Goal: Information Seeking & Learning: Learn about a topic

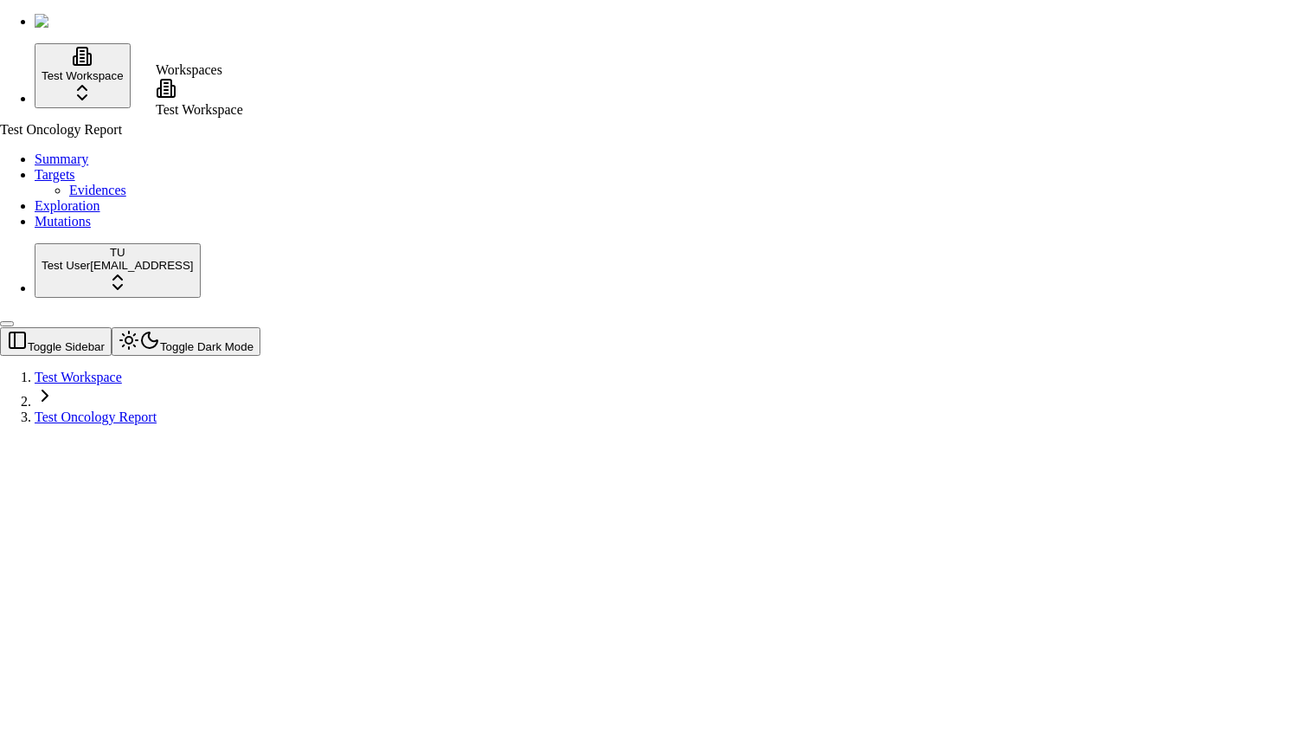
click at [80, 81] on html "Test Workspace Test Oncology Report Summary Targets Evidences Exploration Mutat…" at bounding box center [654, 219] width 1308 height 439
click at [235, 209] on html "Test Workspace Test Oncology Report Summary Targets Evidences Exploration Mutat…" at bounding box center [654, 219] width 1308 height 439
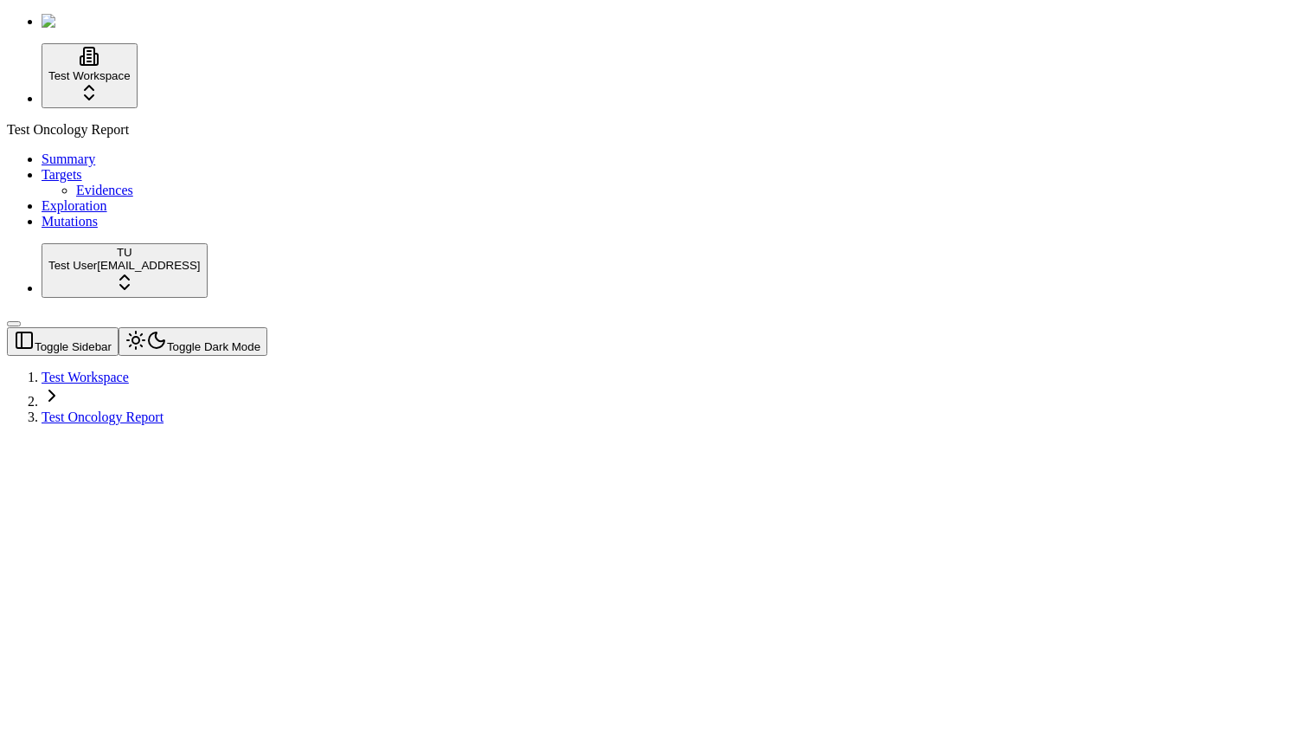
click at [93, 439] on html "Test Workspace Test Oncology Report Summary Targets Evidences Exploration Mutat…" at bounding box center [654, 219] width 1308 height 439
click at [220, 706] on div "Log out" at bounding box center [188, 696] width 64 height 24
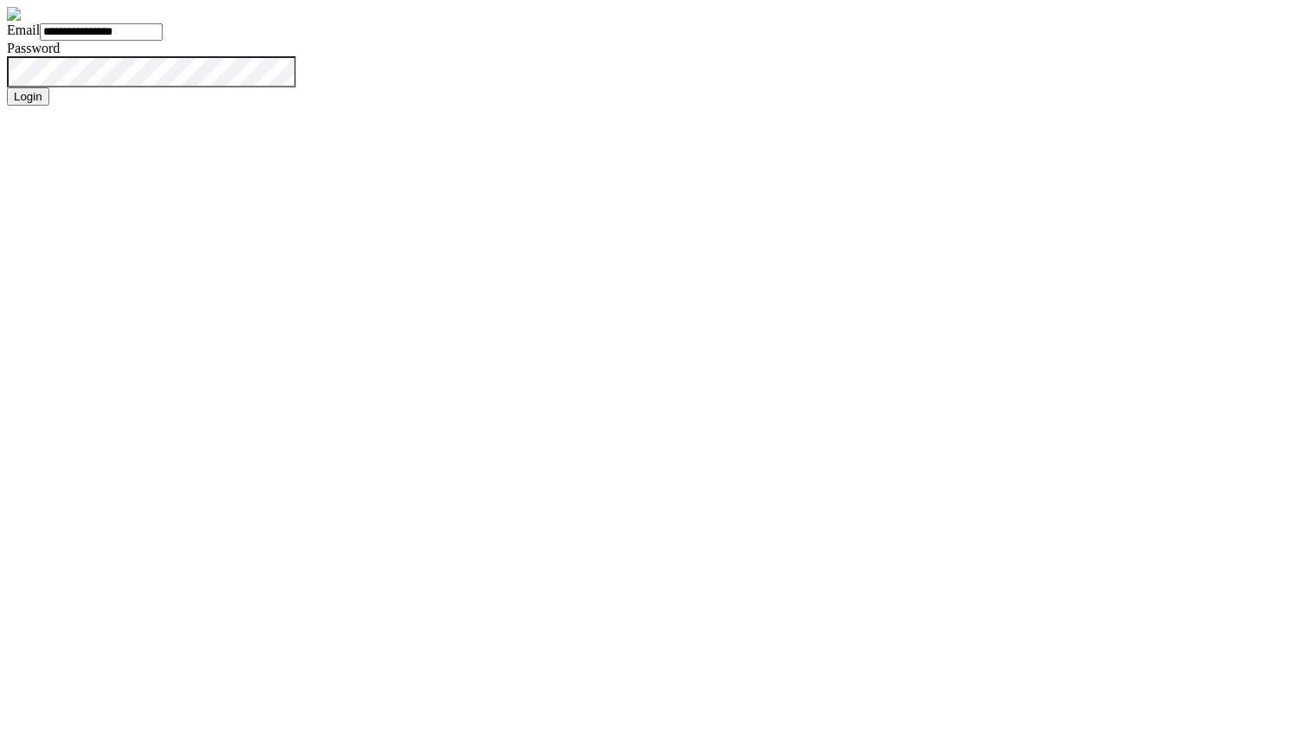
type input "**********"
click at [49, 106] on button "Login" at bounding box center [28, 96] width 42 height 18
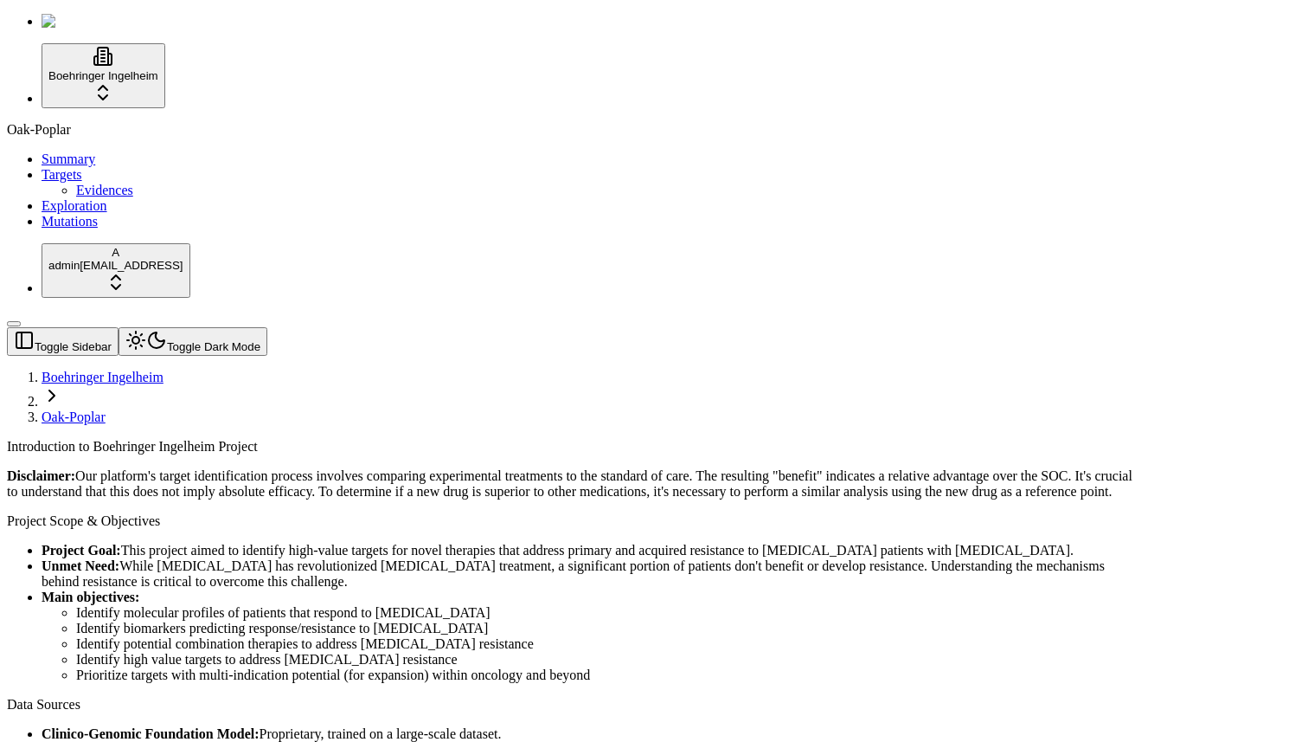
click at [51, 228] on span "Mutations" at bounding box center [70, 221] width 56 height 15
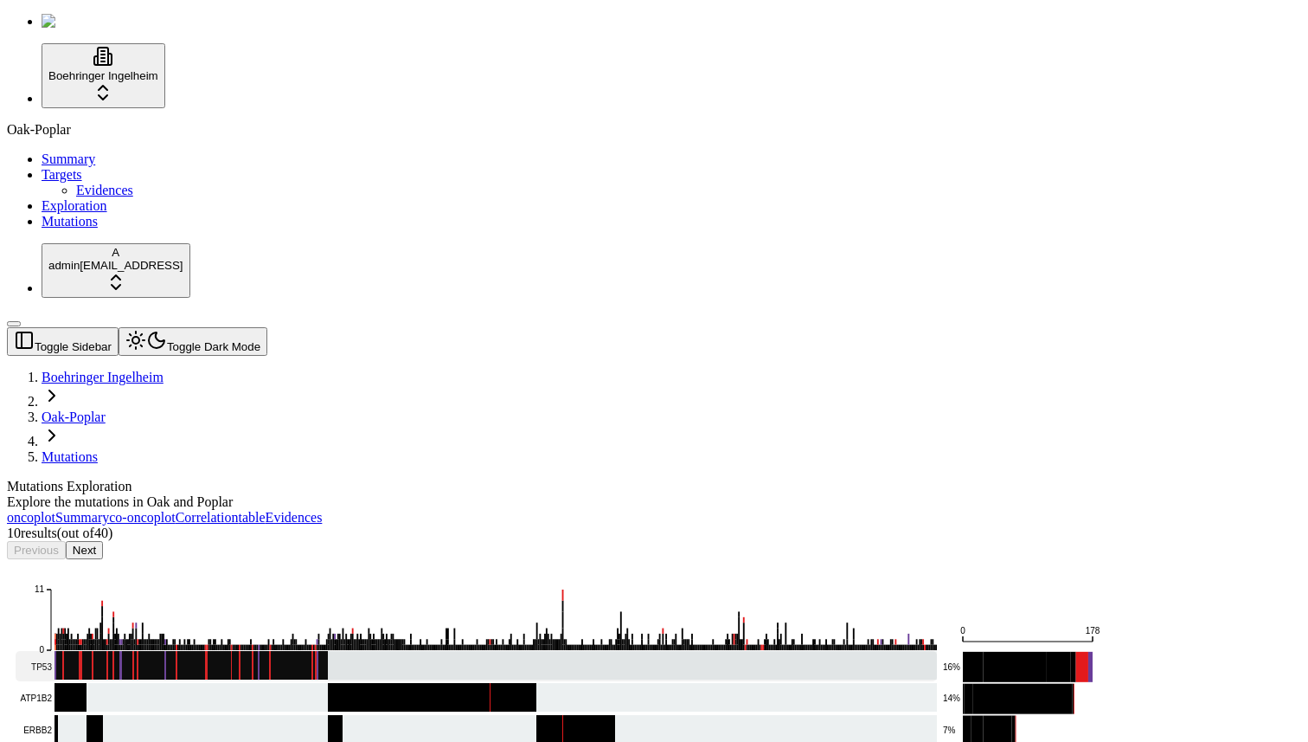
click at [453, 651] on rect at bounding box center [476, 666] width 921 height 30
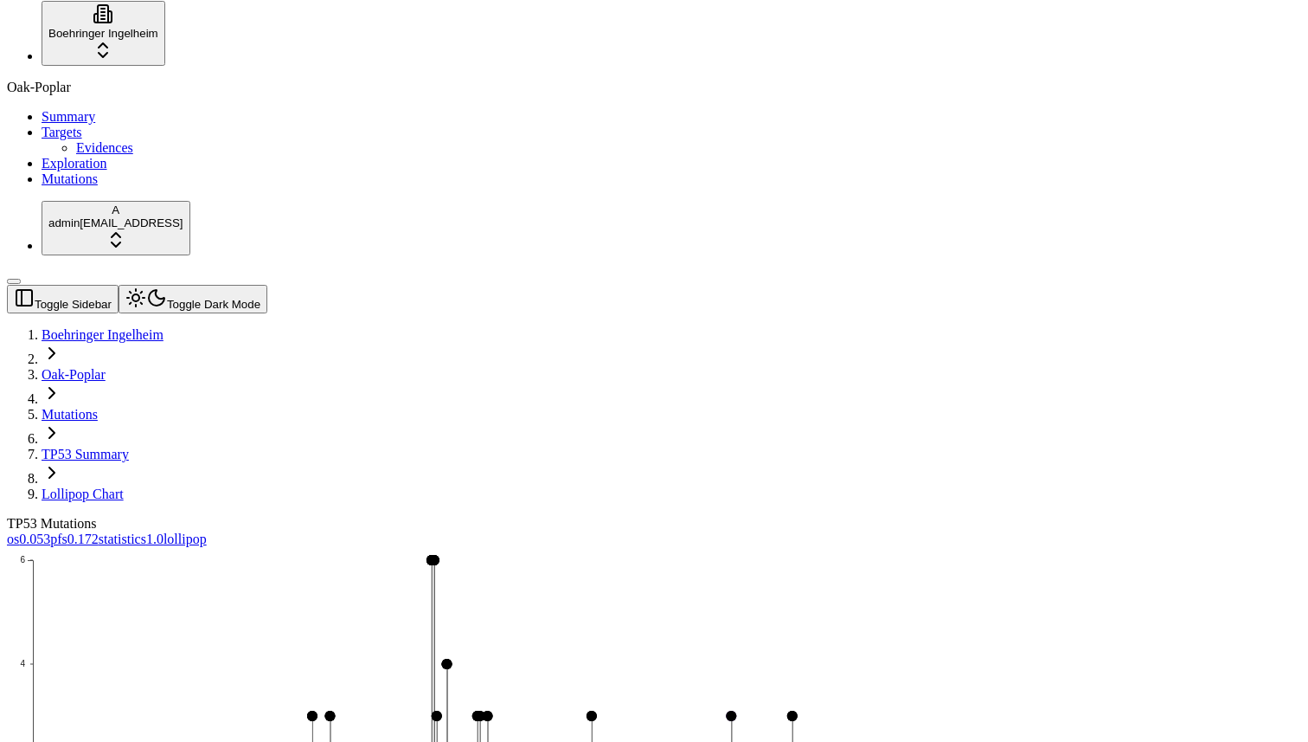
click at [99, 531] on span "0.172" at bounding box center [82, 538] width 31 height 15
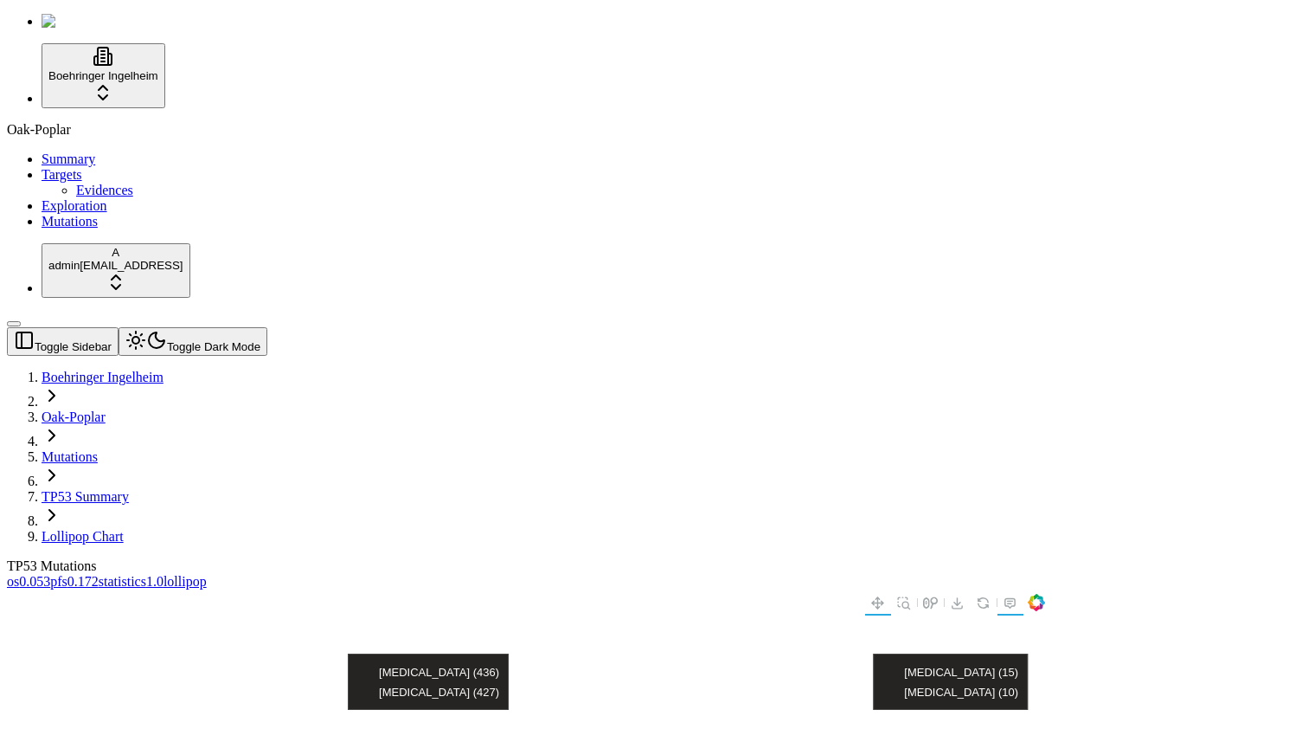
click at [220, 327] on button "Toggle Dark Mode" at bounding box center [193, 341] width 149 height 29
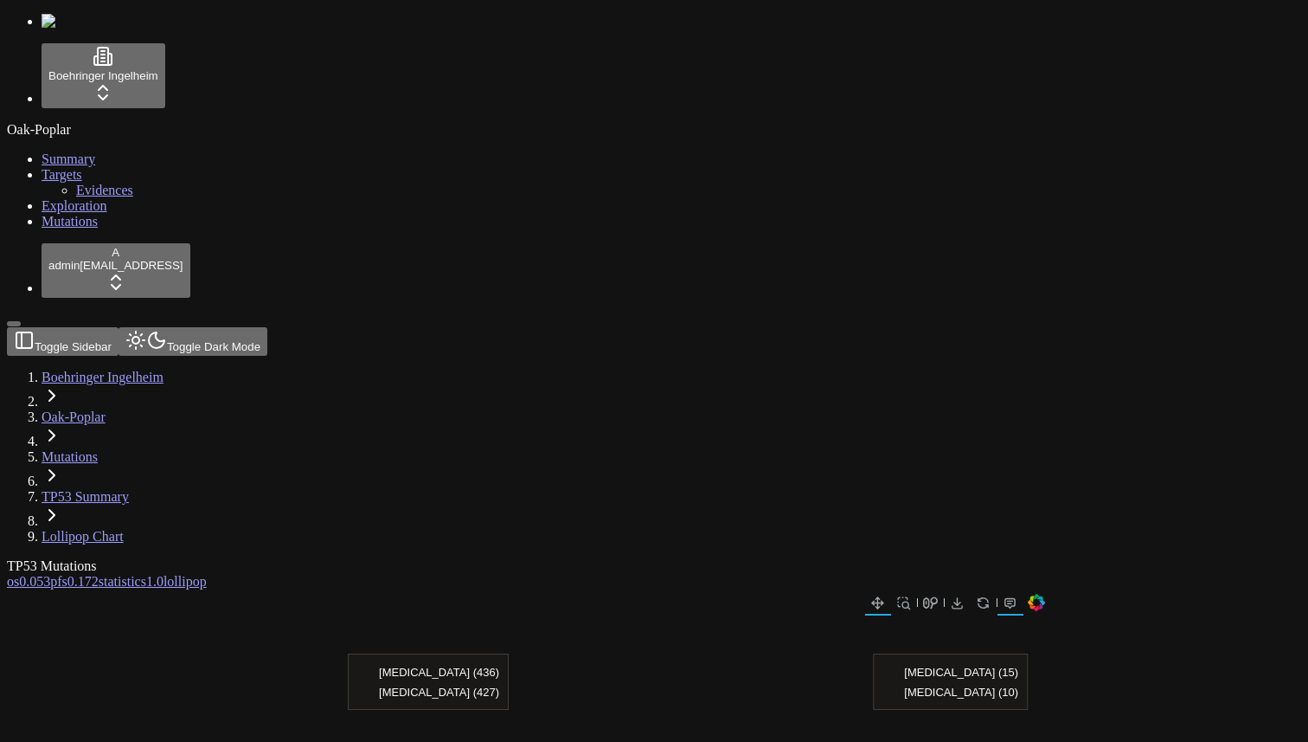
click at [220, 327] on button "Toggle Dark Mode" at bounding box center [193, 341] width 149 height 29
click at [119, 327] on button "Toggle Sidebar" at bounding box center [63, 341] width 112 height 29
click at [27, 327] on button "Toggle Sidebar" at bounding box center [63, 341] width 112 height 29
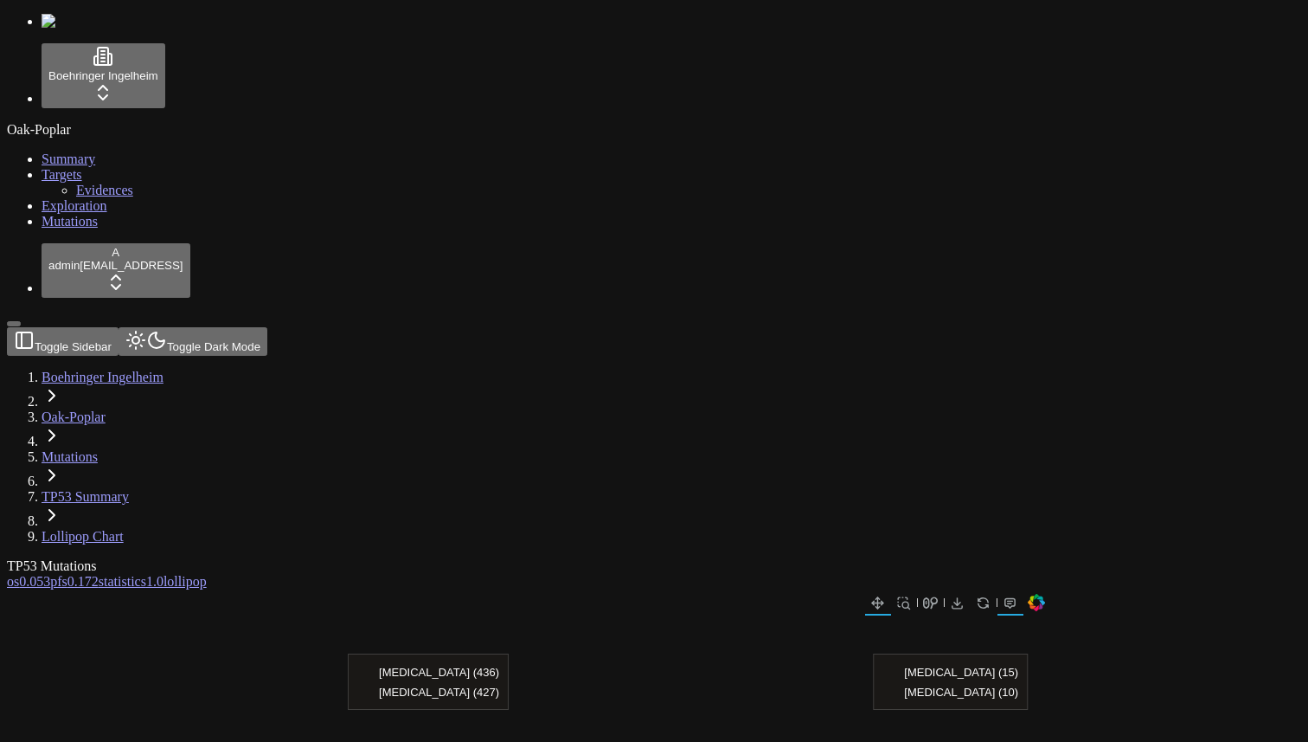
click at [99, 574] on span "0.172" at bounding box center [82, 581] width 31 height 15
click at [76, 197] on link "Evidences" at bounding box center [104, 190] width 57 height 15
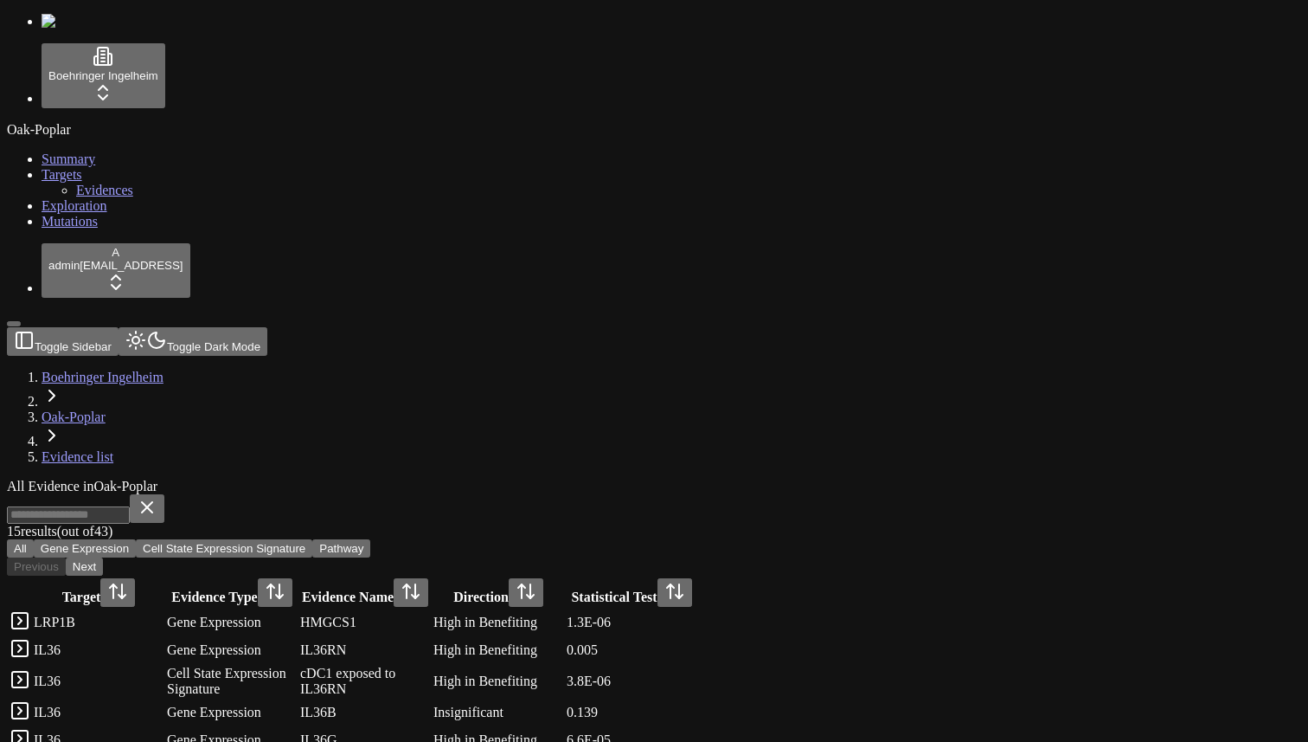
click at [431, 609] on td "HMGCS1" at bounding box center [365, 622] width 132 height 26
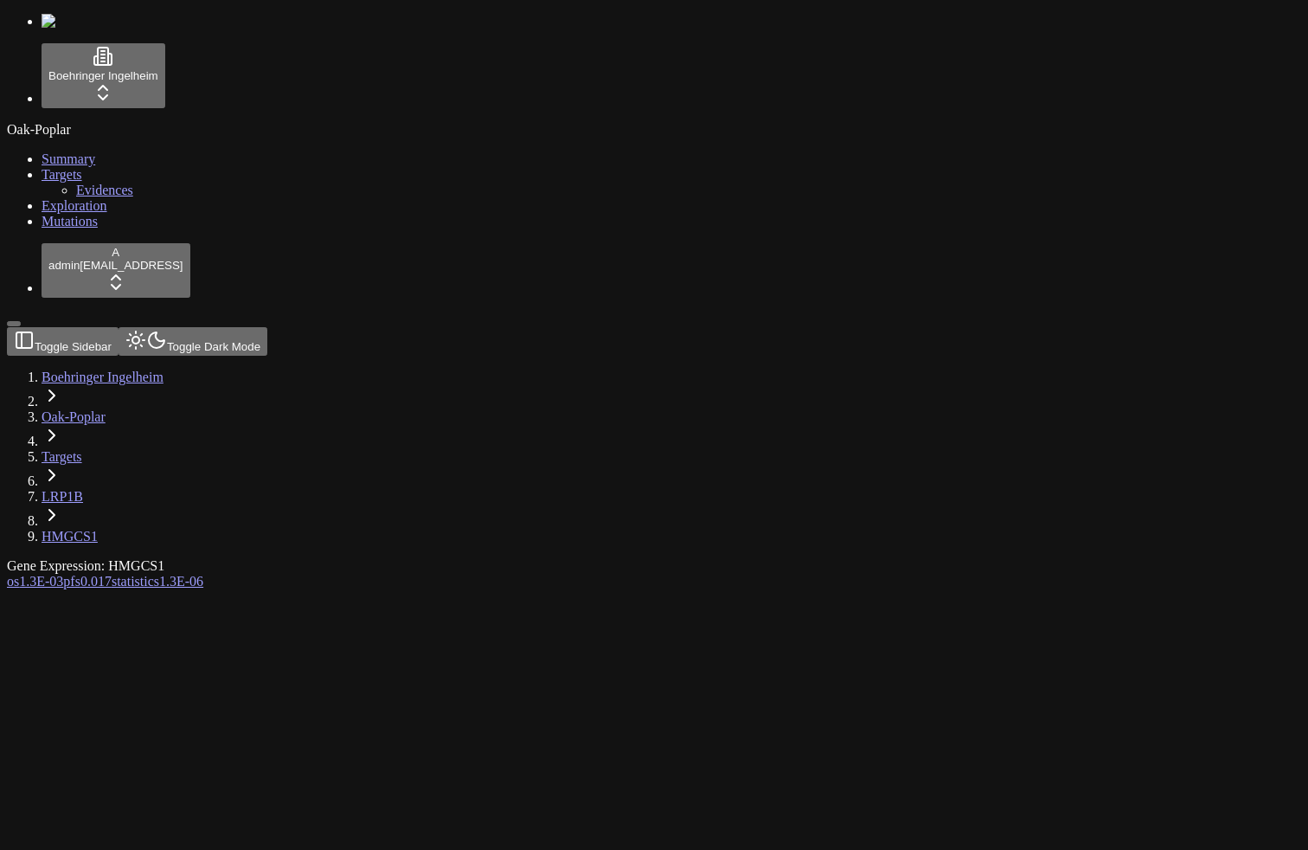
click at [44, 228] on link "Mutations" at bounding box center [70, 221] width 56 height 15
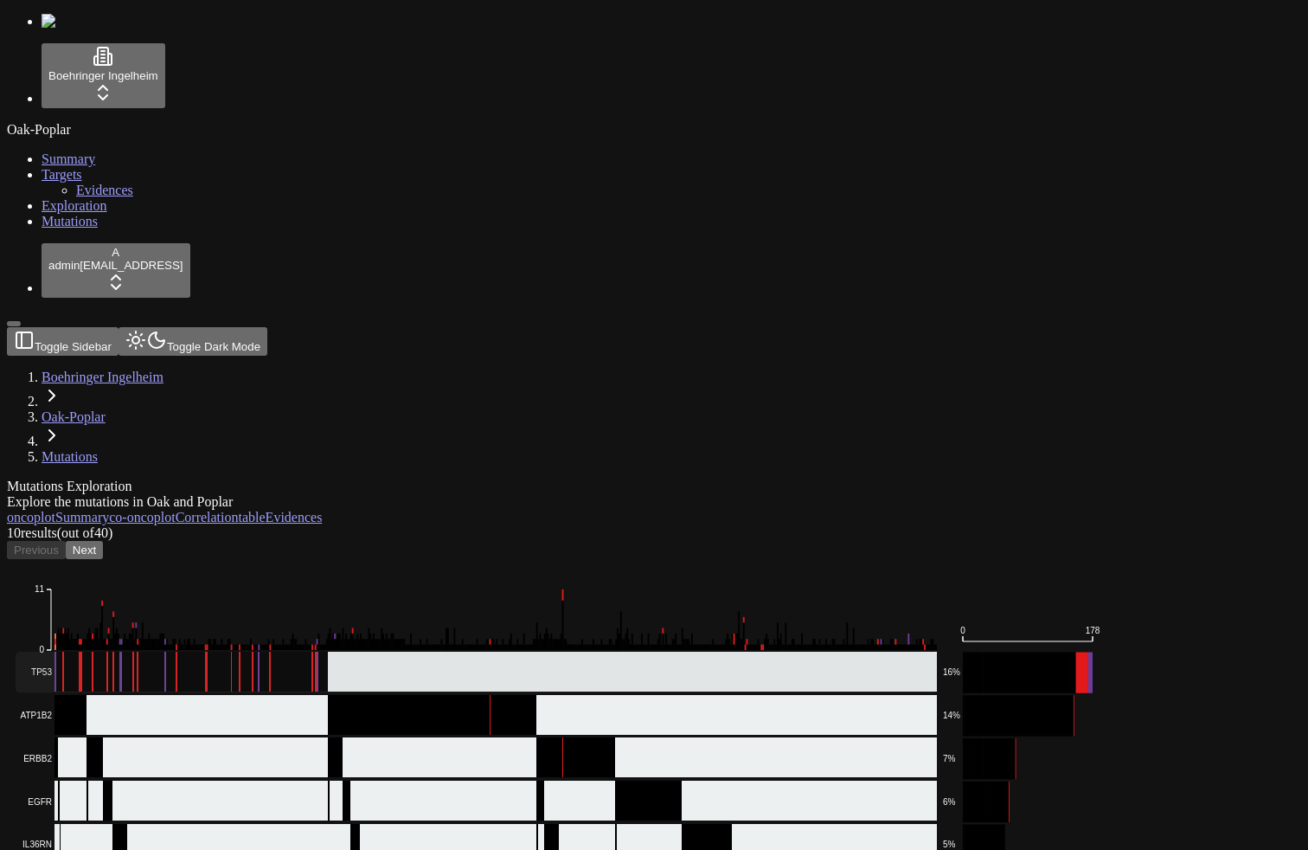
click at [375, 652] on rect at bounding box center [476, 672] width 921 height 41
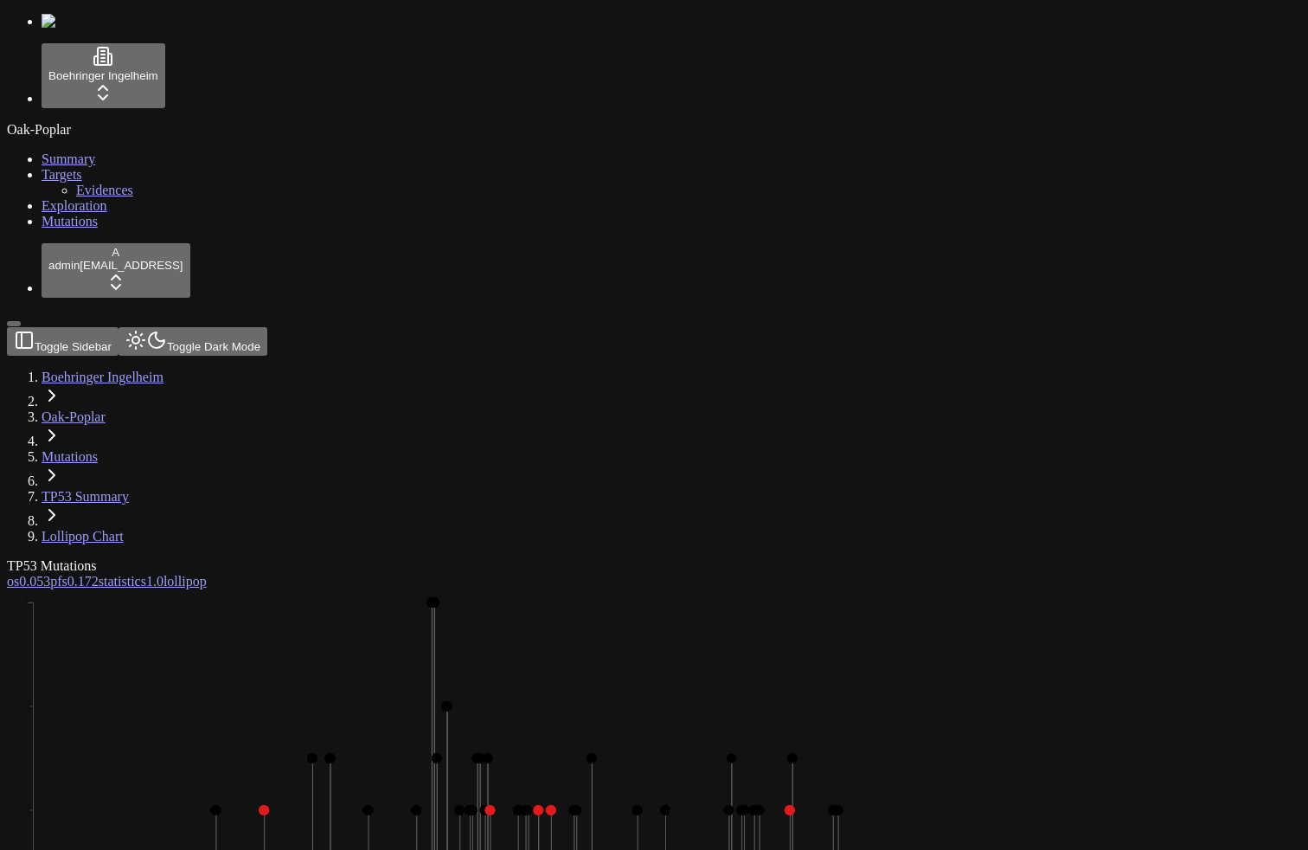
click at [552, 558] on div "TP53 Mutations" at bounding box center [571, 566] width 1128 height 16
click at [19, 574] on span "os" at bounding box center [13, 581] width 12 height 15
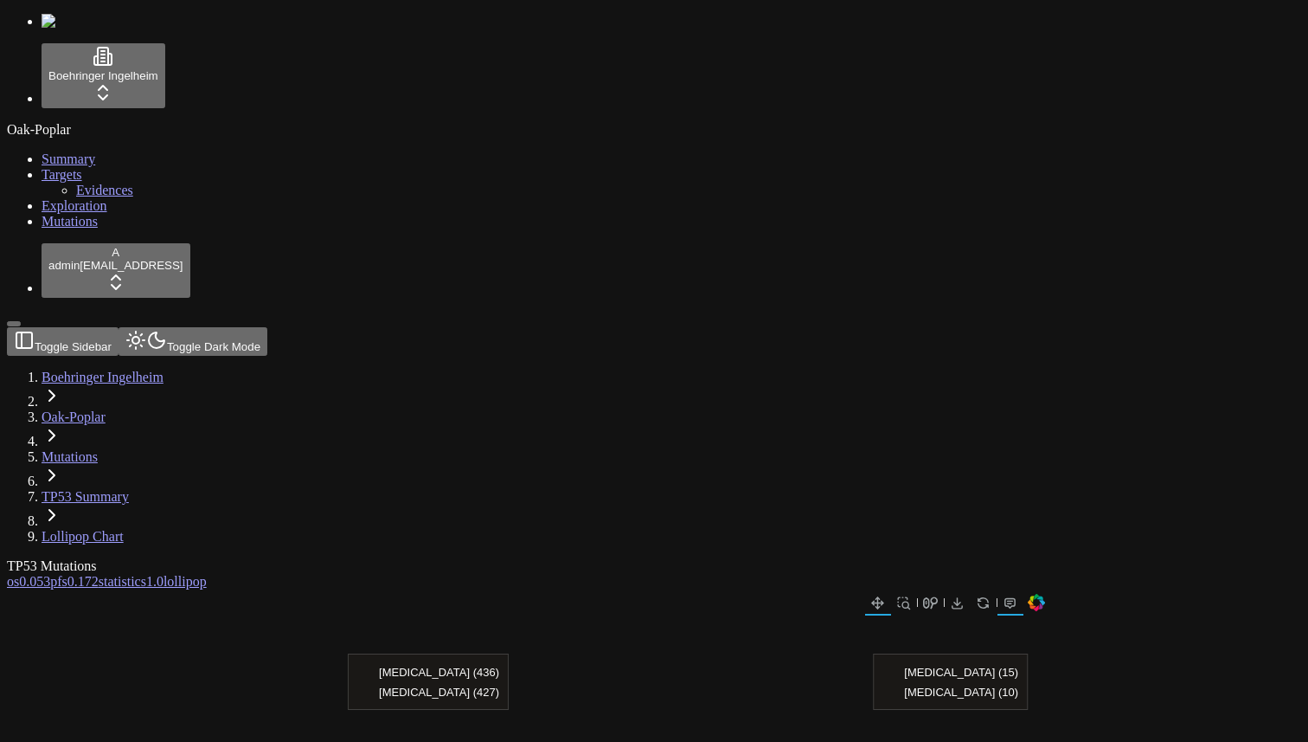
click at [207, 574] on span "lollipop" at bounding box center [185, 581] width 43 height 15
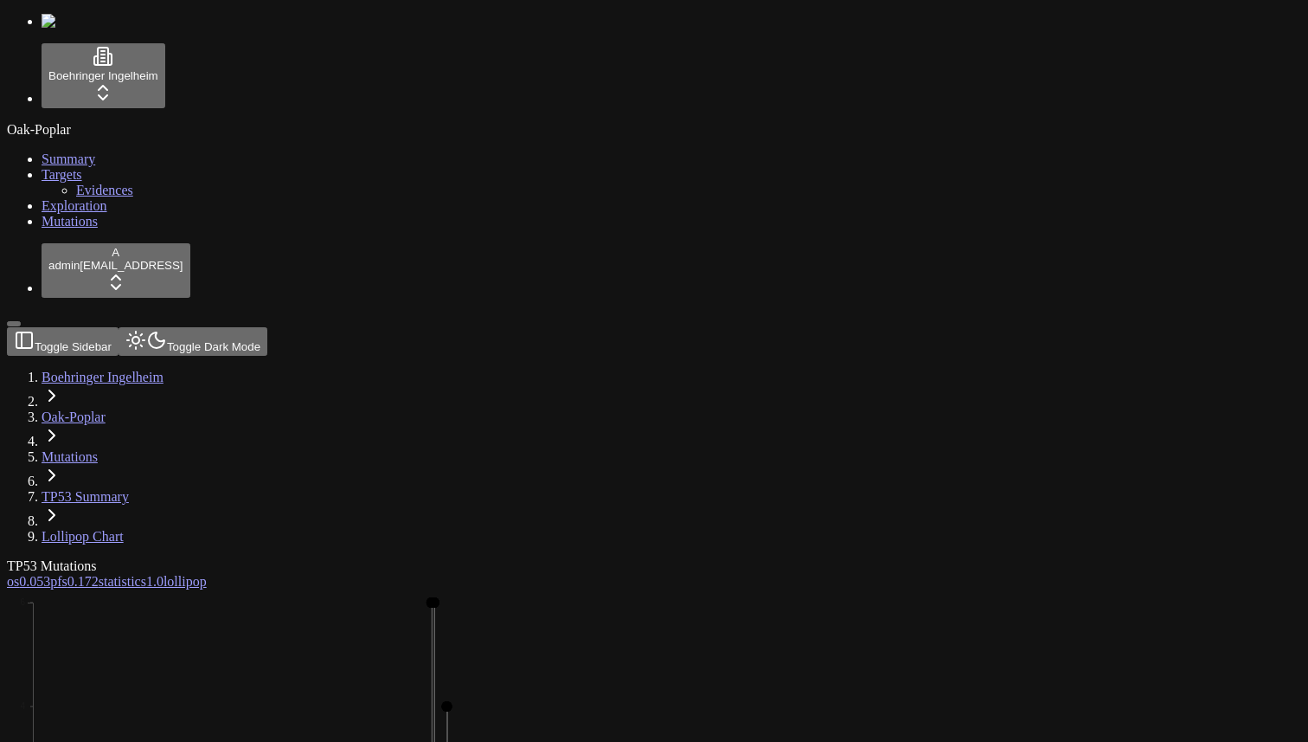
scroll to position [42, 0]
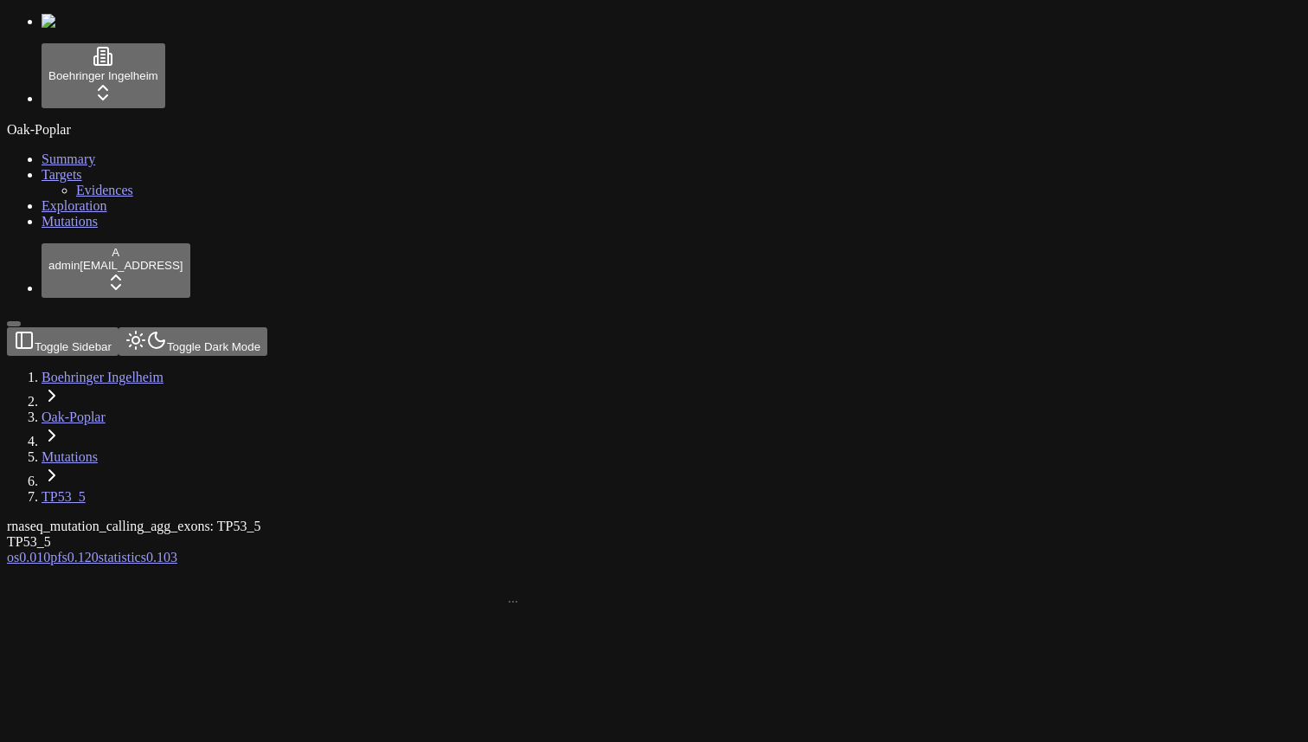
click at [629, 518] on div "rnaseq_mutation_calling_agg_exons: TP53_5 TP53_5" at bounding box center [571, 533] width 1128 height 31
click at [42, 228] on span "Mutations" at bounding box center [70, 221] width 56 height 15
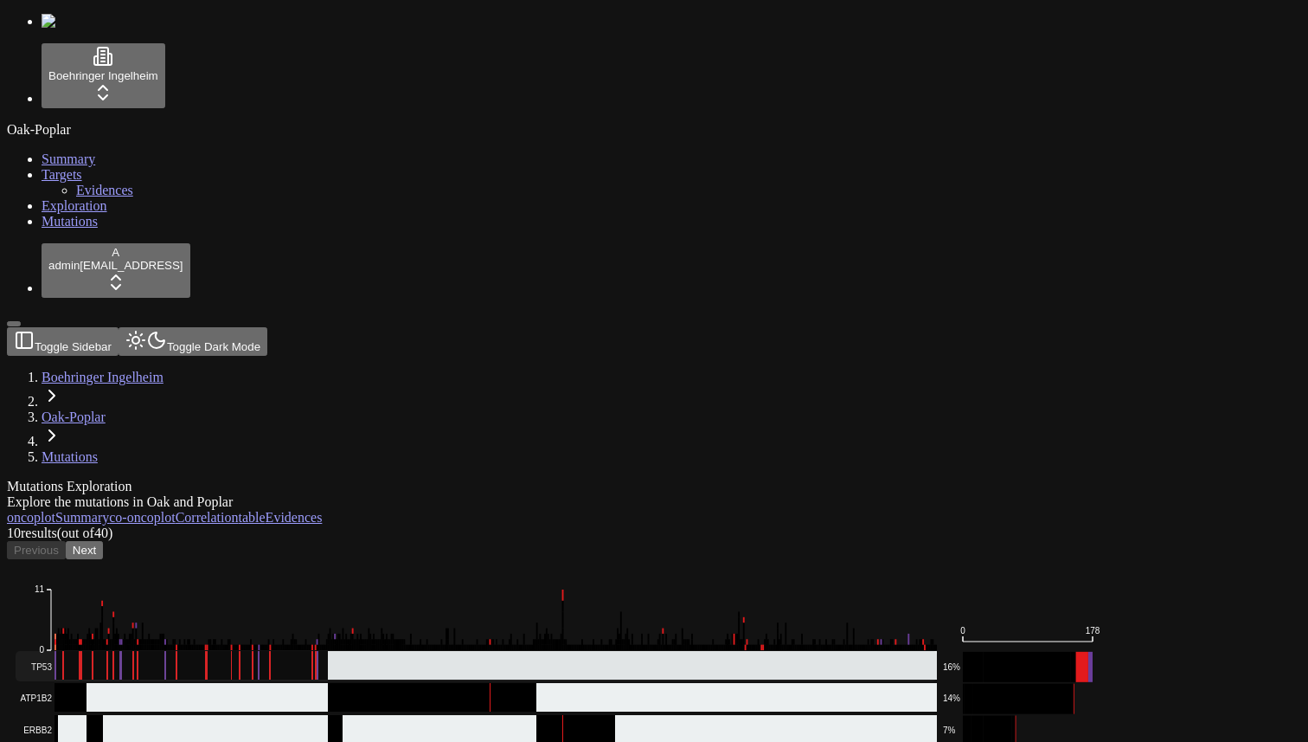
click at [464, 651] on rect at bounding box center [476, 666] width 921 height 30
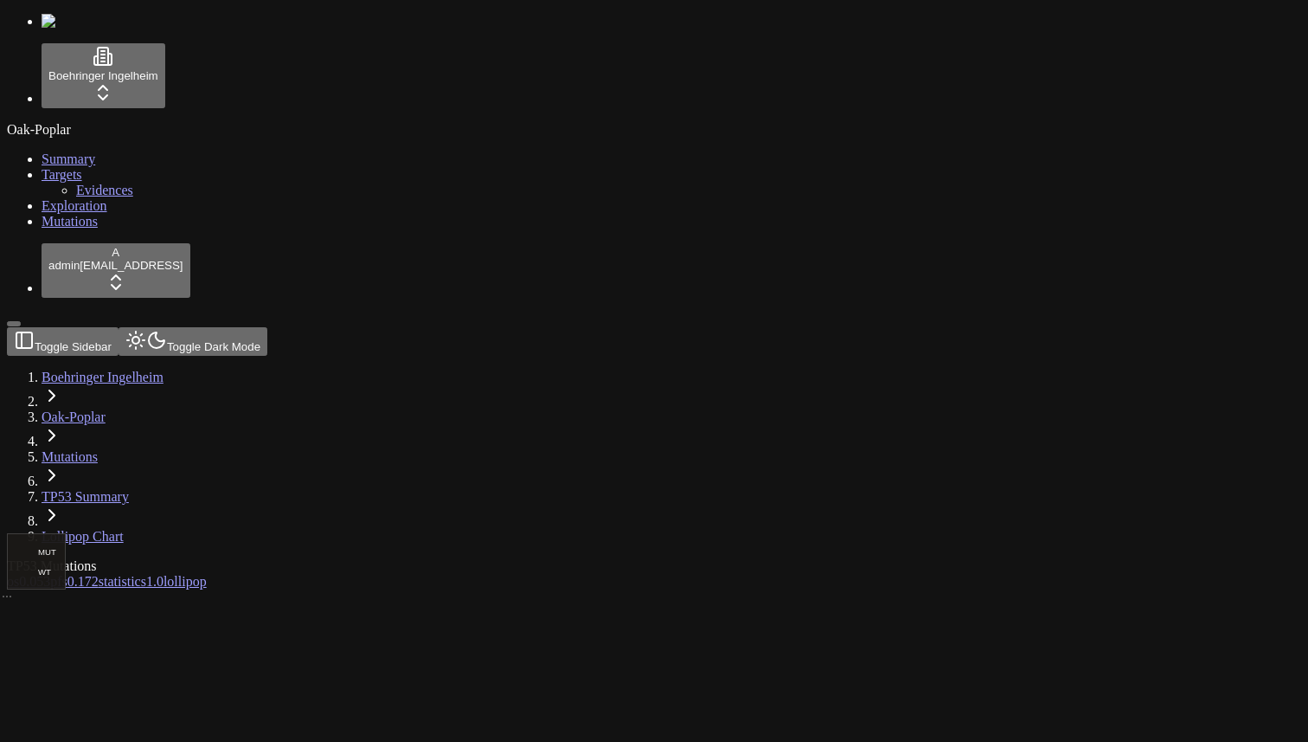
click at [99, 574] on span "0.172" at bounding box center [82, 581] width 31 height 15
click at [50, 574] on span "0.053" at bounding box center [34, 581] width 31 height 15
click at [96, 197] on span "Evidences" at bounding box center [104, 190] width 57 height 15
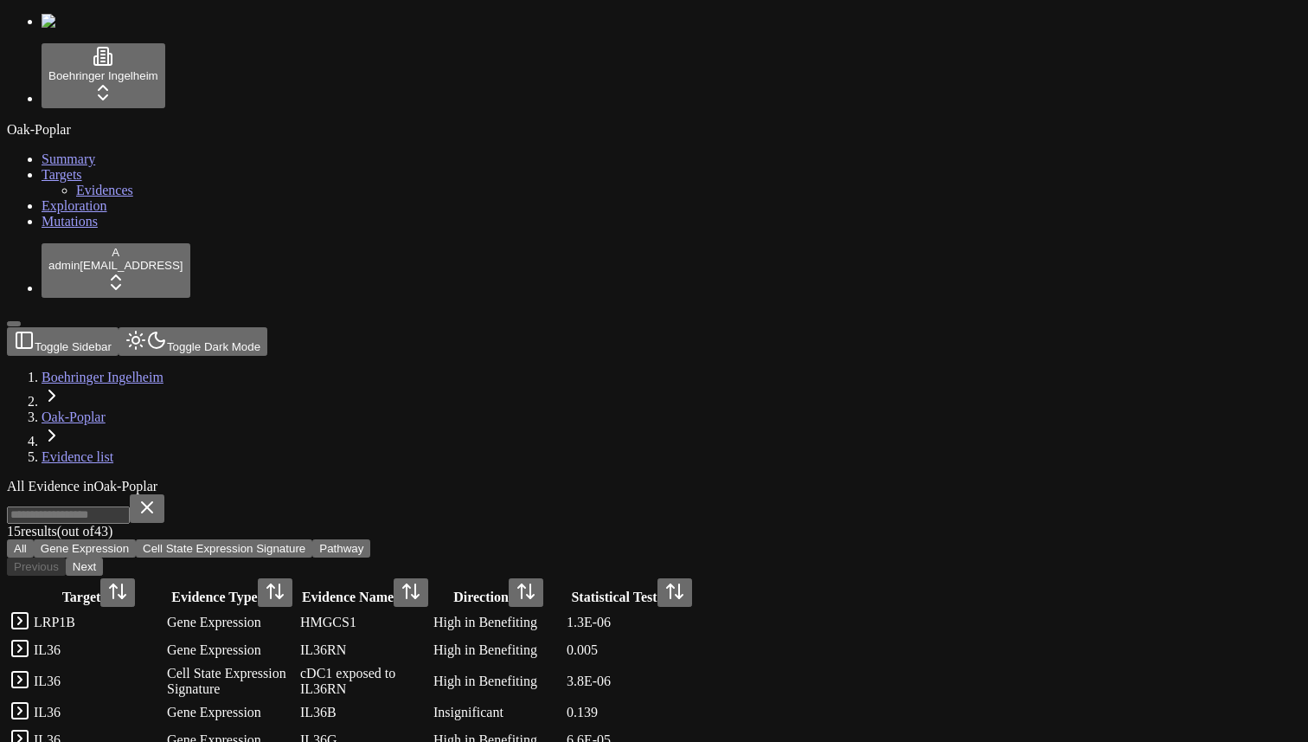
click at [298, 609] on td "Gene Expression" at bounding box center [232, 622] width 132 height 26
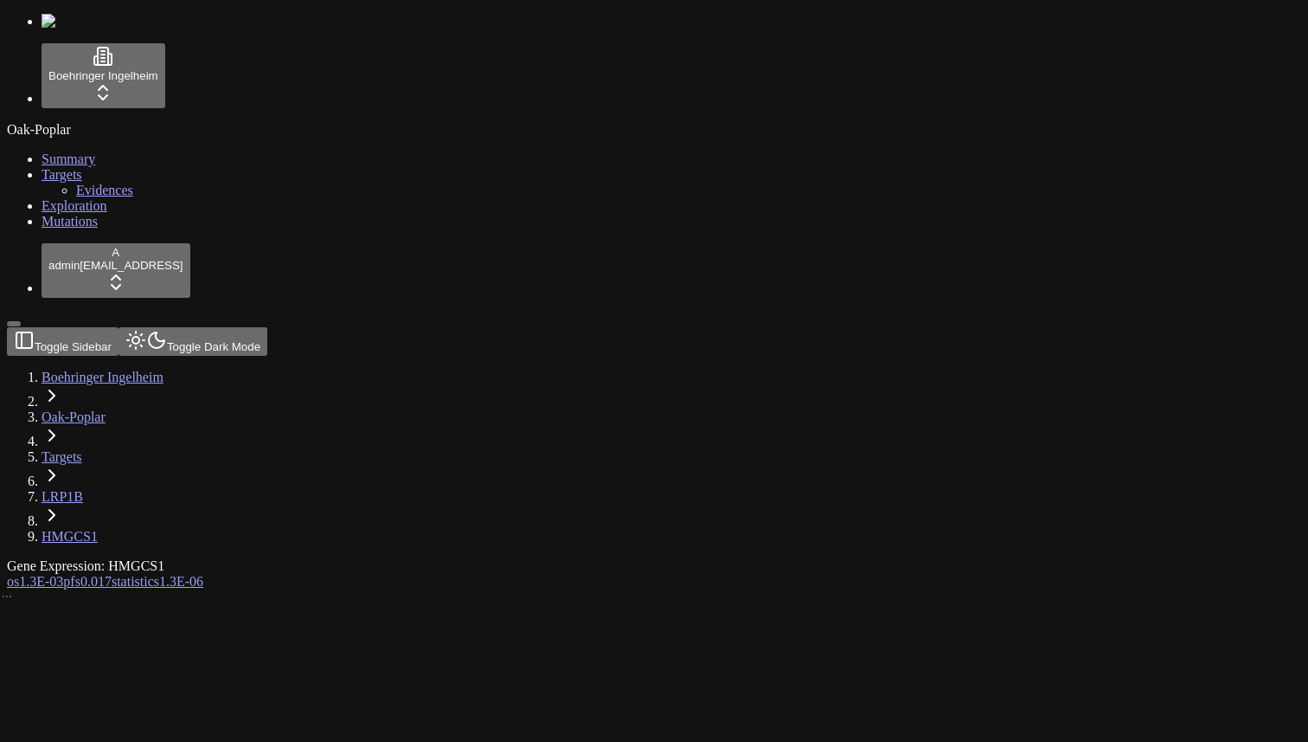
click at [63, 574] on span "1.3E-03" at bounding box center [41, 581] width 44 height 15
click at [19, 574] on span "os" at bounding box center [13, 581] width 12 height 15
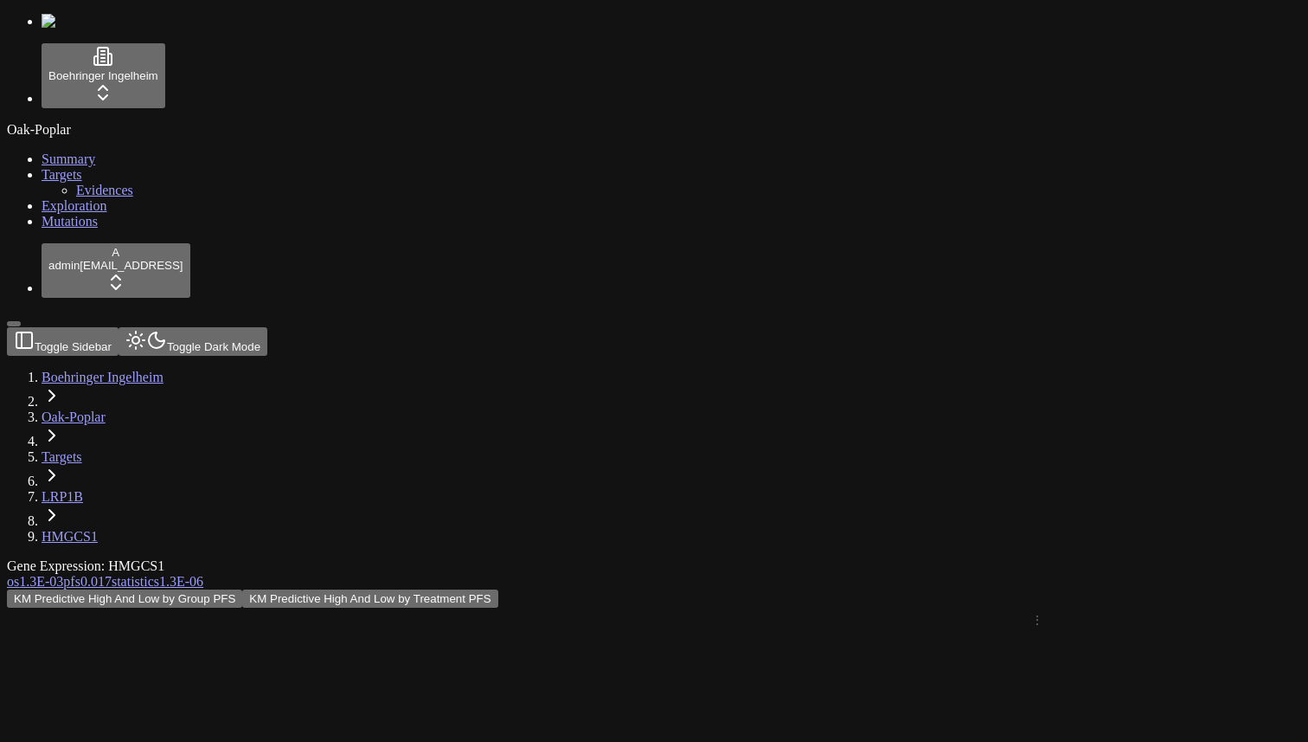
click at [159, 574] on span "statistics" at bounding box center [136, 581] width 48 height 15
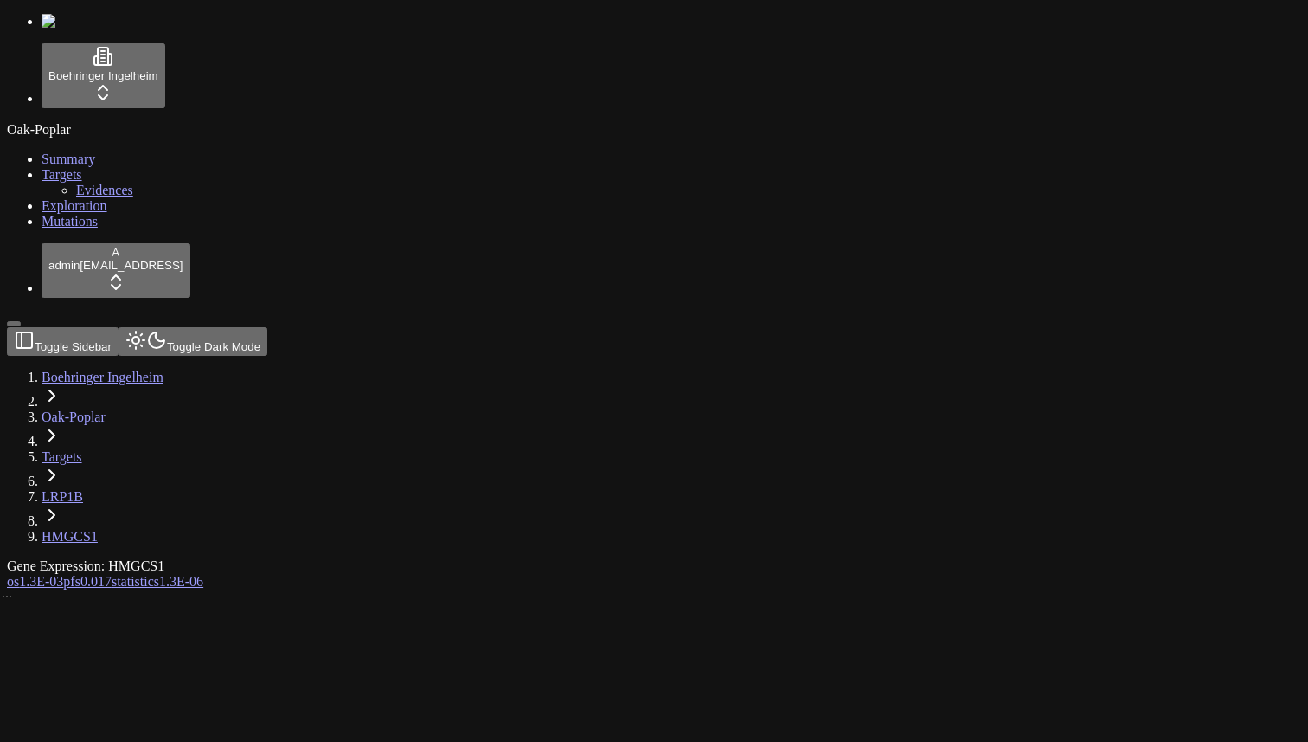
click at [74, 710] on html "Boehringer Ingelheim Oak-Poplar Summary Targets Evidences Exploration Mutations…" at bounding box center [654, 730] width 1308 height 1461
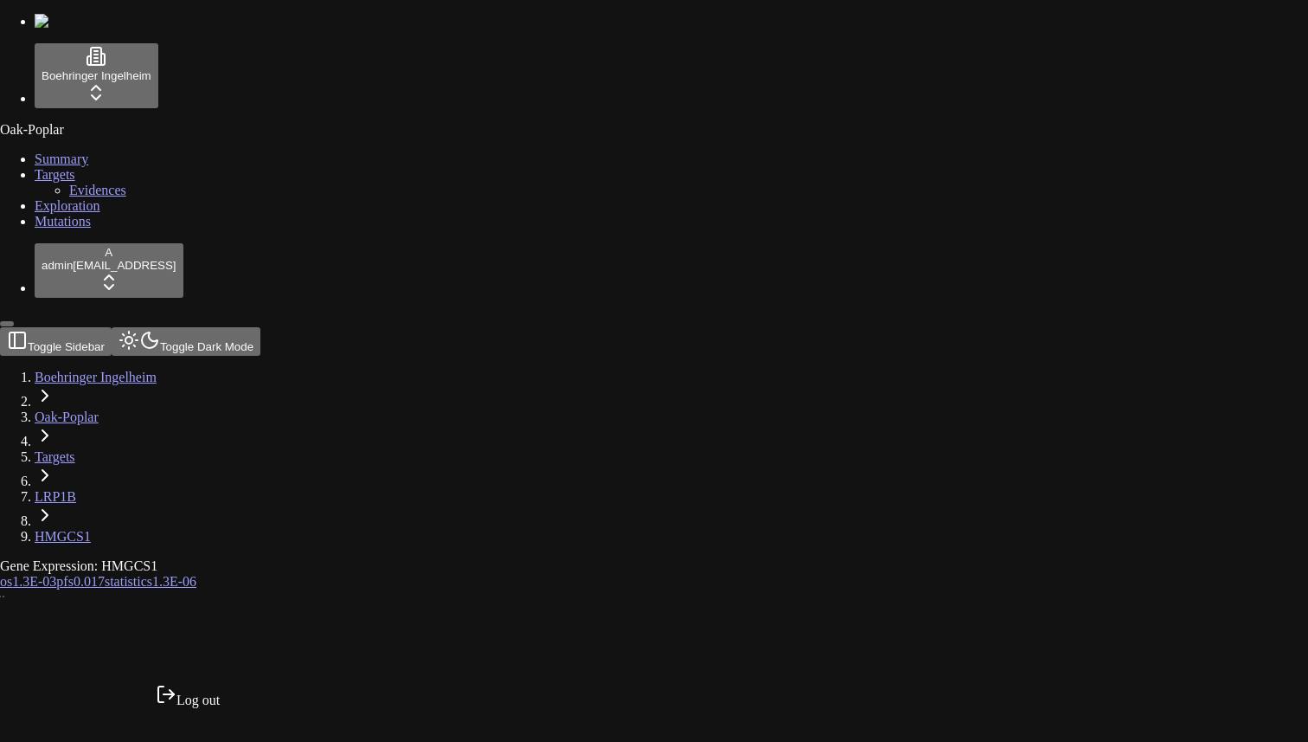
click at [220, 705] on div "Log out" at bounding box center [188, 696] width 64 height 24
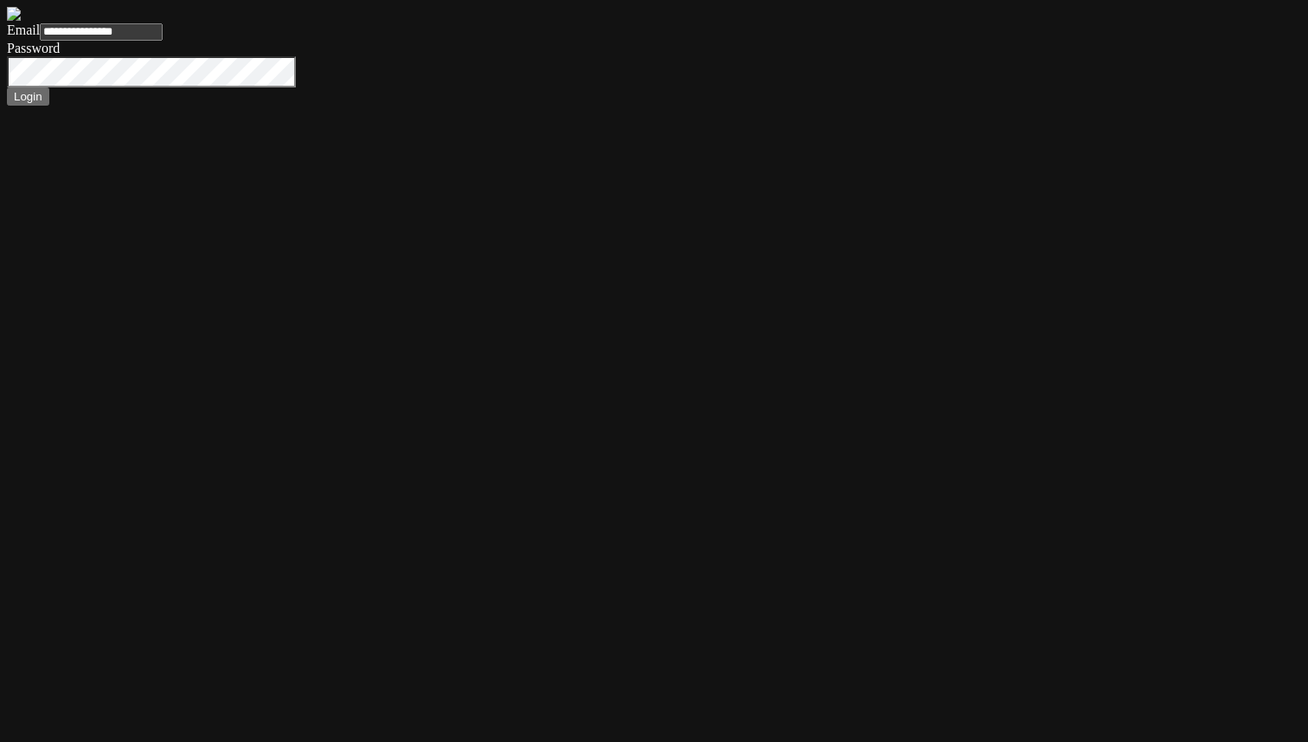
type input "**********"
click at [49, 106] on button "Login" at bounding box center [28, 96] width 42 height 18
